Goal: Navigation & Orientation: Find specific page/section

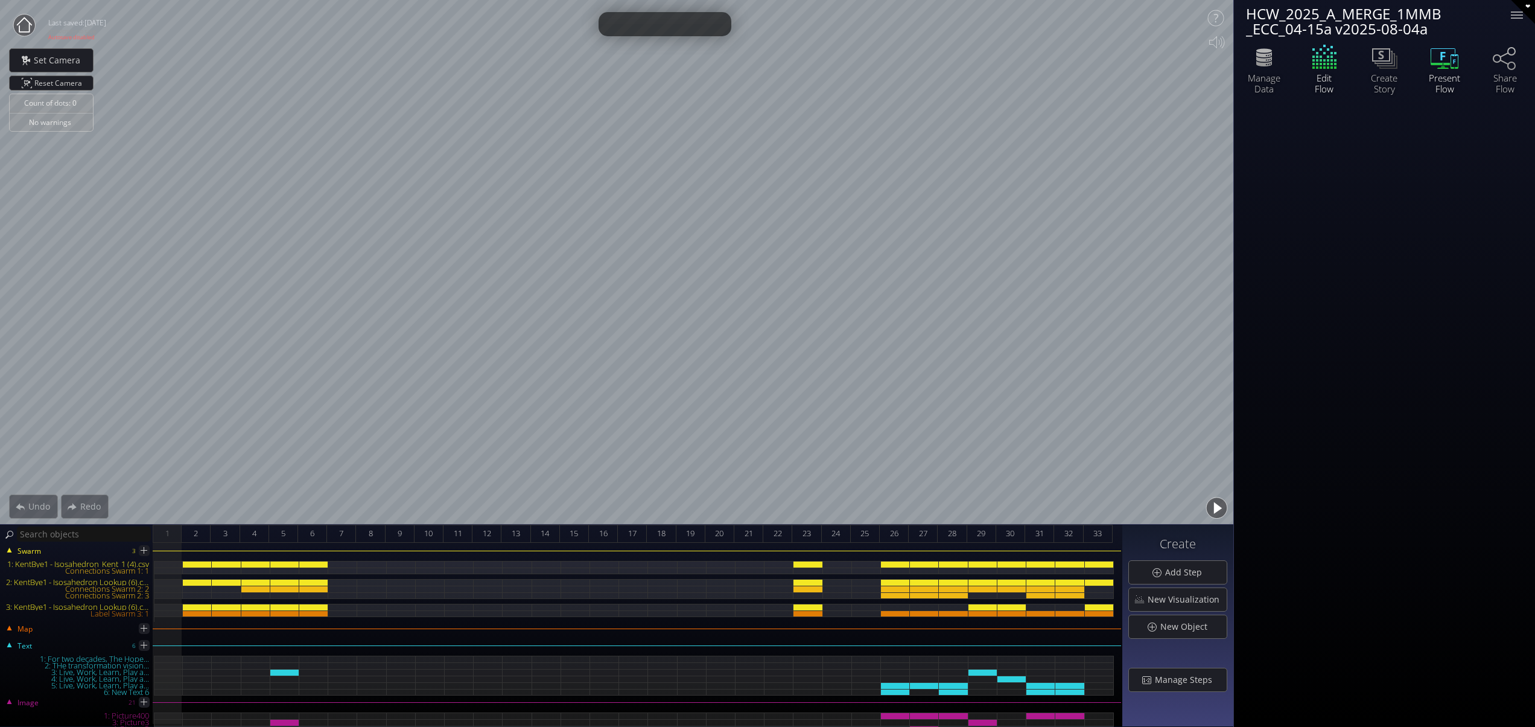
click at [1443, 66] on icon at bounding box center [1443, 67] width 4 height 2
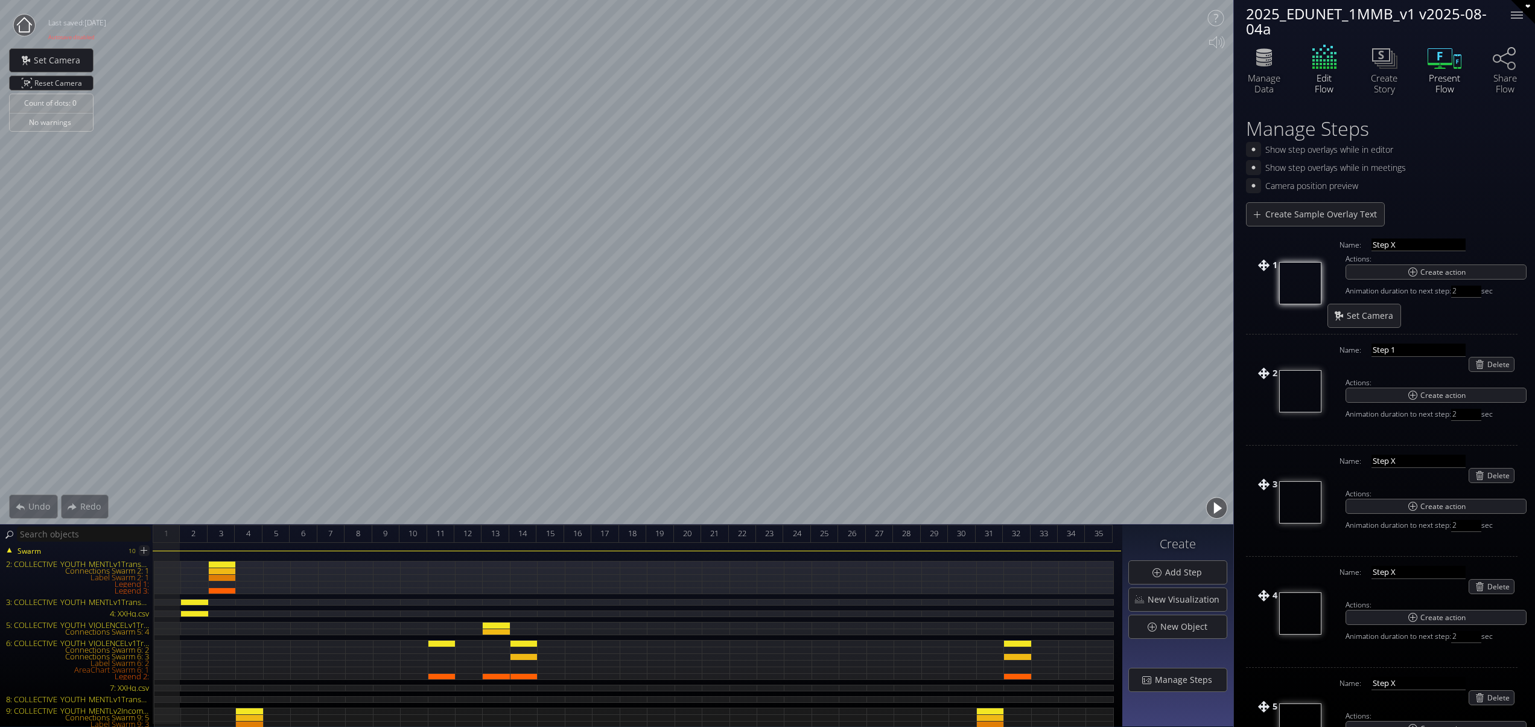
click at [1437, 62] on icon at bounding box center [1445, 57] width 36 height 30
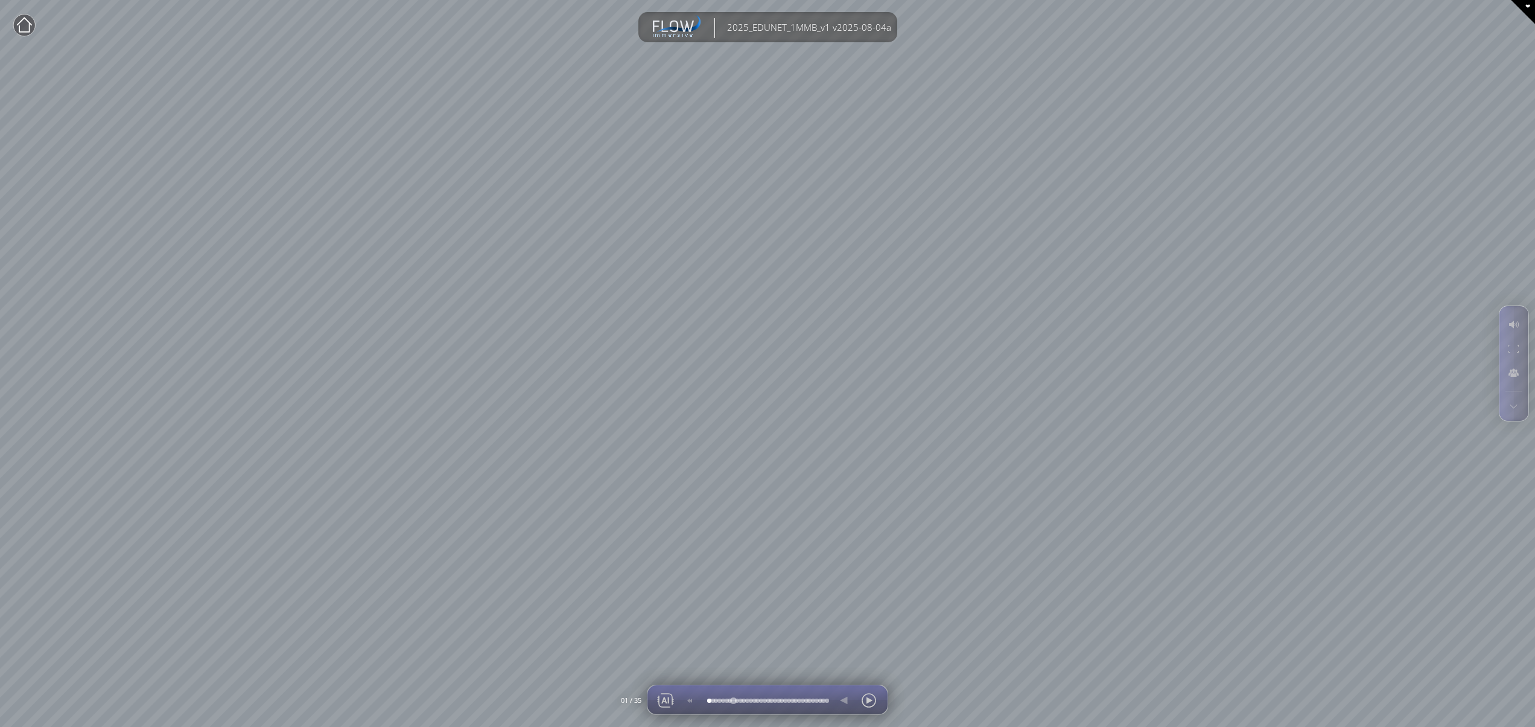
click at [736, 700] on div at bounding box center [736, 700] width 0 height 0
click at [733, 700] on div at bounding box center [733, 700] width 0 height 0
click at [691, 698] on div at bounding box center [689, 700] width 17 height 29
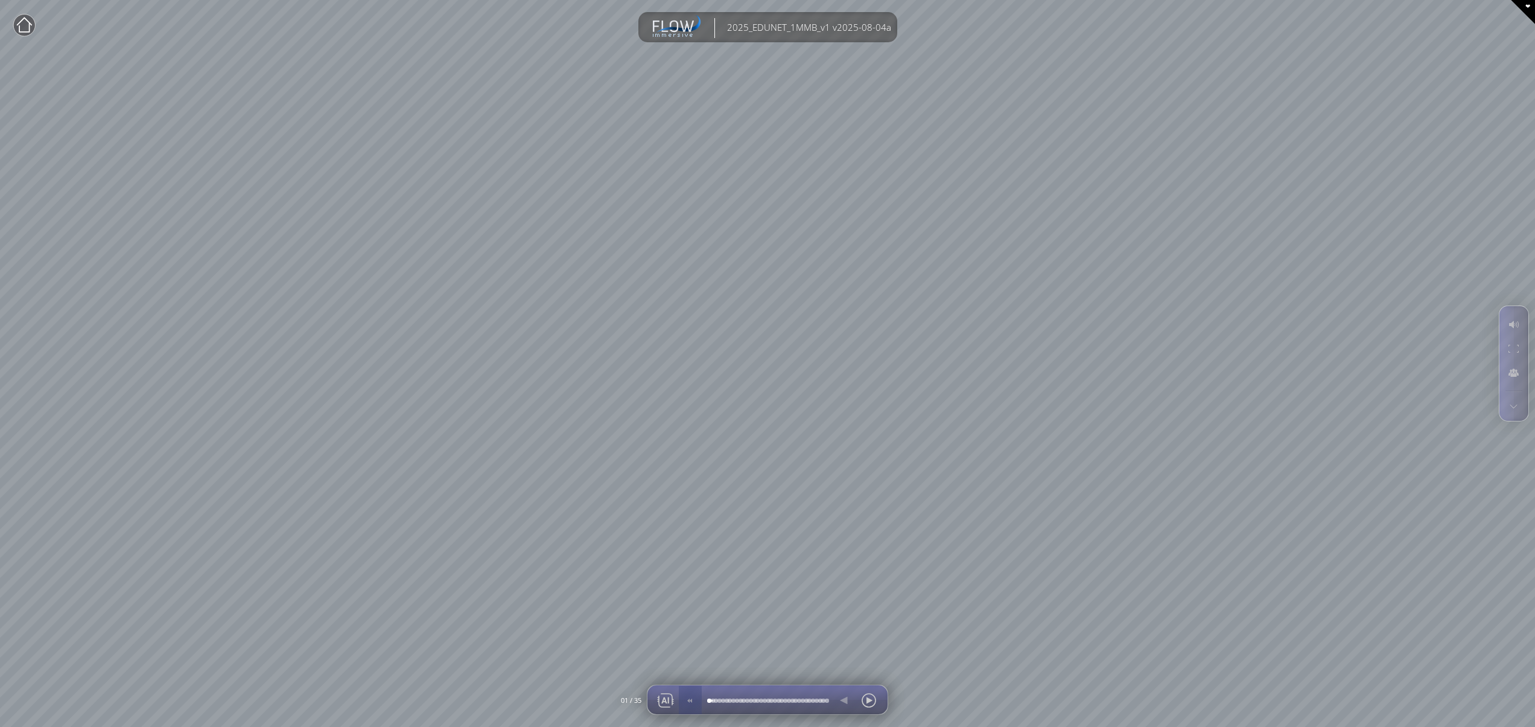
click at [693, 695] on div at bounding box center [690, 699] width 24 height 29
click at [733, 700] on div at bounding box center [733, 700] width 0 height 0
click at [729, 700] on div at bounding box center [729, 700] width 0 height 0
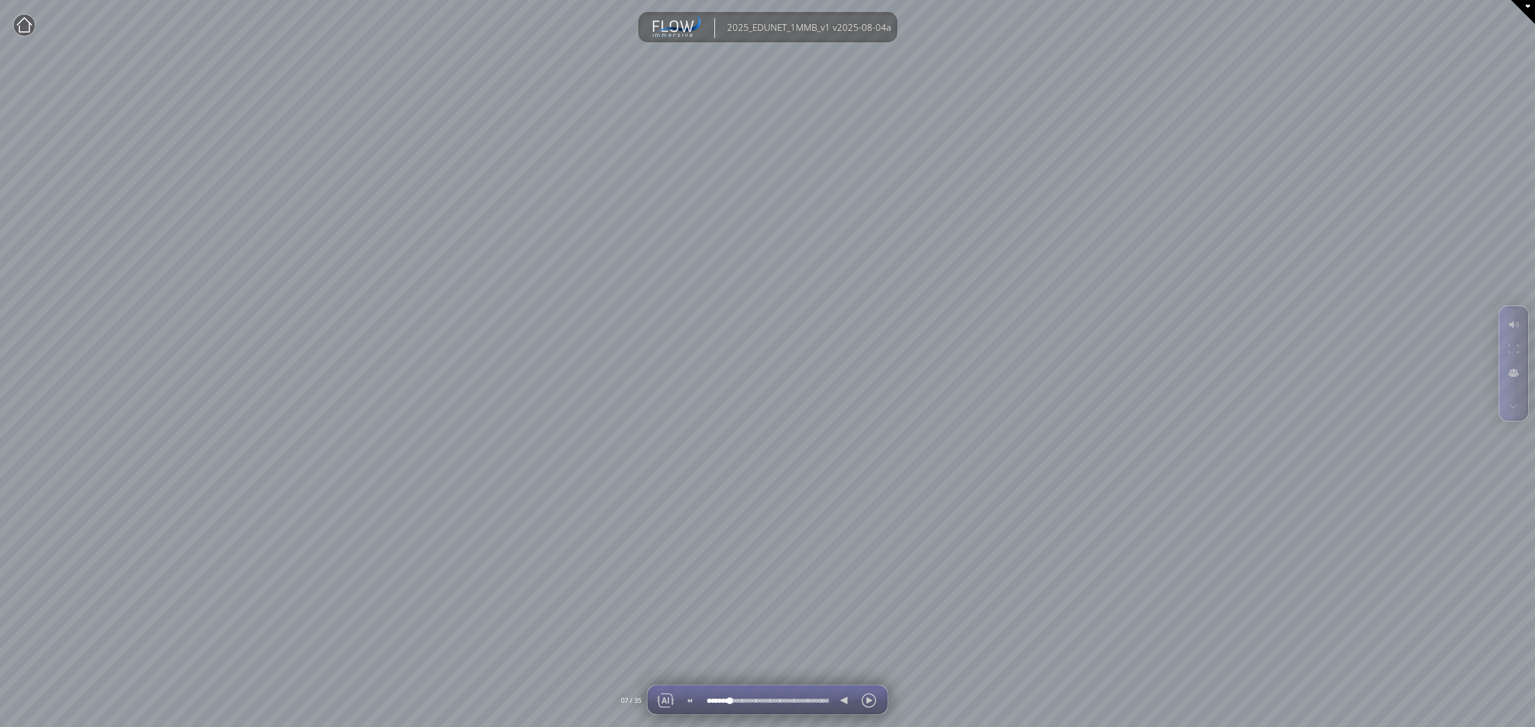
click at [729, 700] on div at bounding box center [729, 700] width 0 height 0
click at [733, 700] on div at bounding box center [733, 700] width 0 height 0
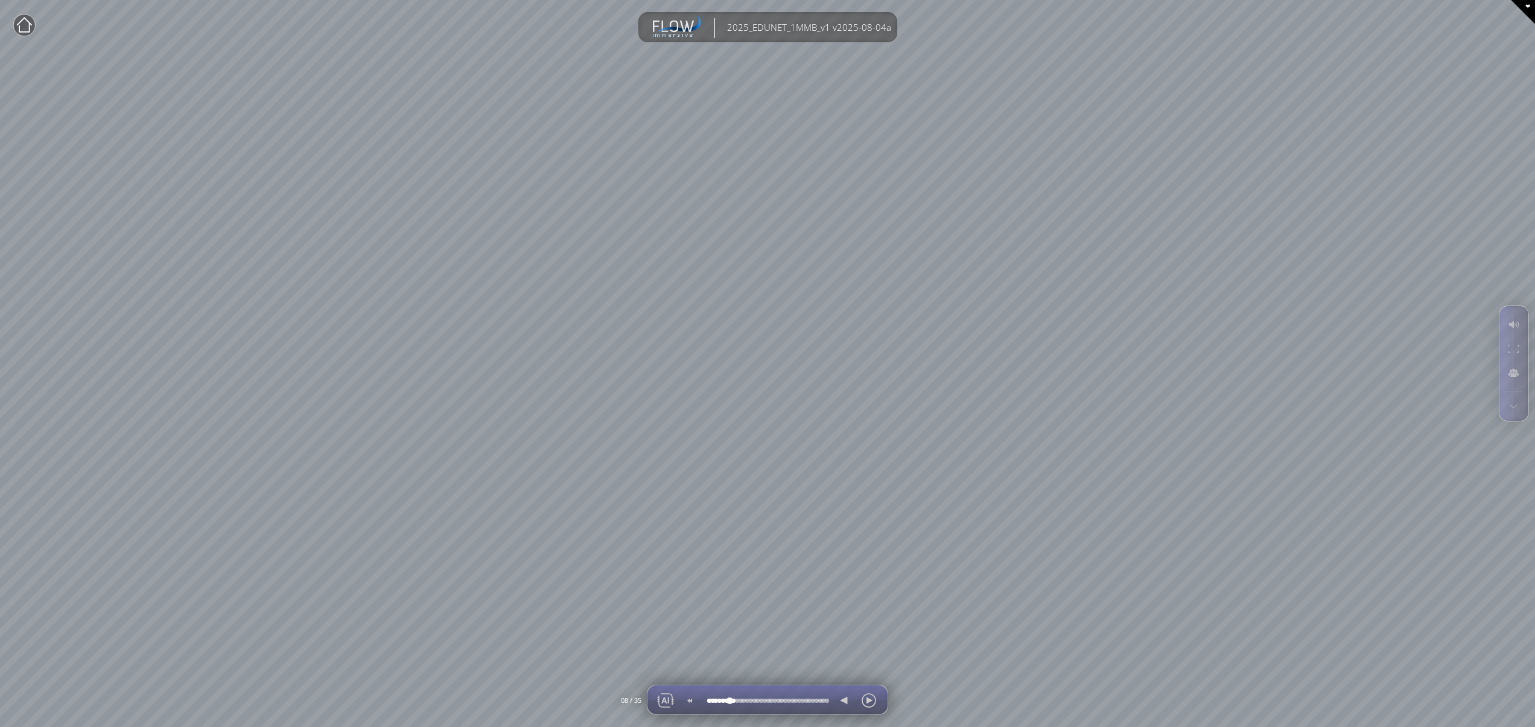
click at [729, 700] on div at bounding box center [729, 700] width 0 height 0
click at [845, 699] on div at bounding box center [844, 700] width 18 height 29
